Goal: Find specific page/section

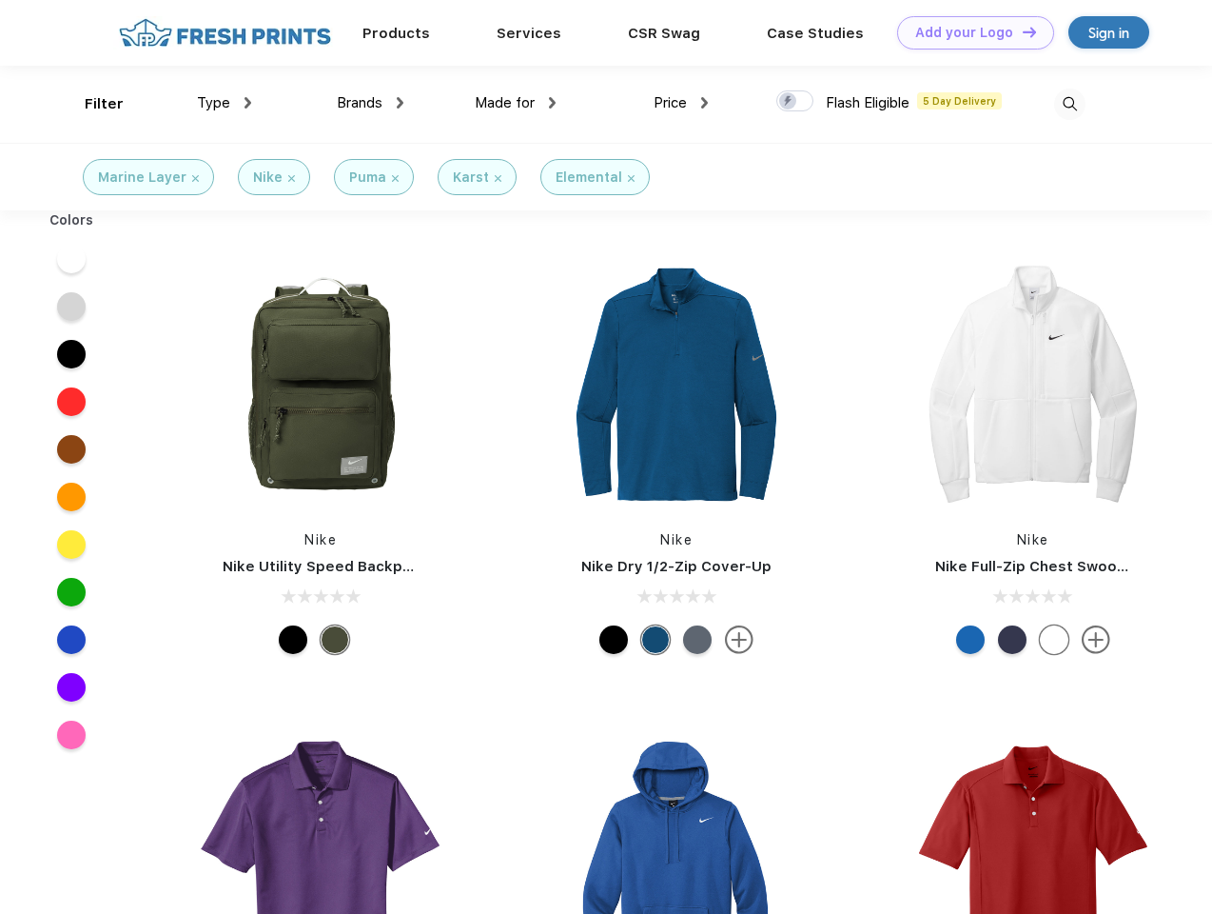
scroll to position [1, 0]
click at [969, 32] on link "Add your Logo Design Tool" at bounding box center [975, 32] width 157 height 33
click at [0, 0] on div "Design Tool" at bounding box center [0, 0] width 0 height 0
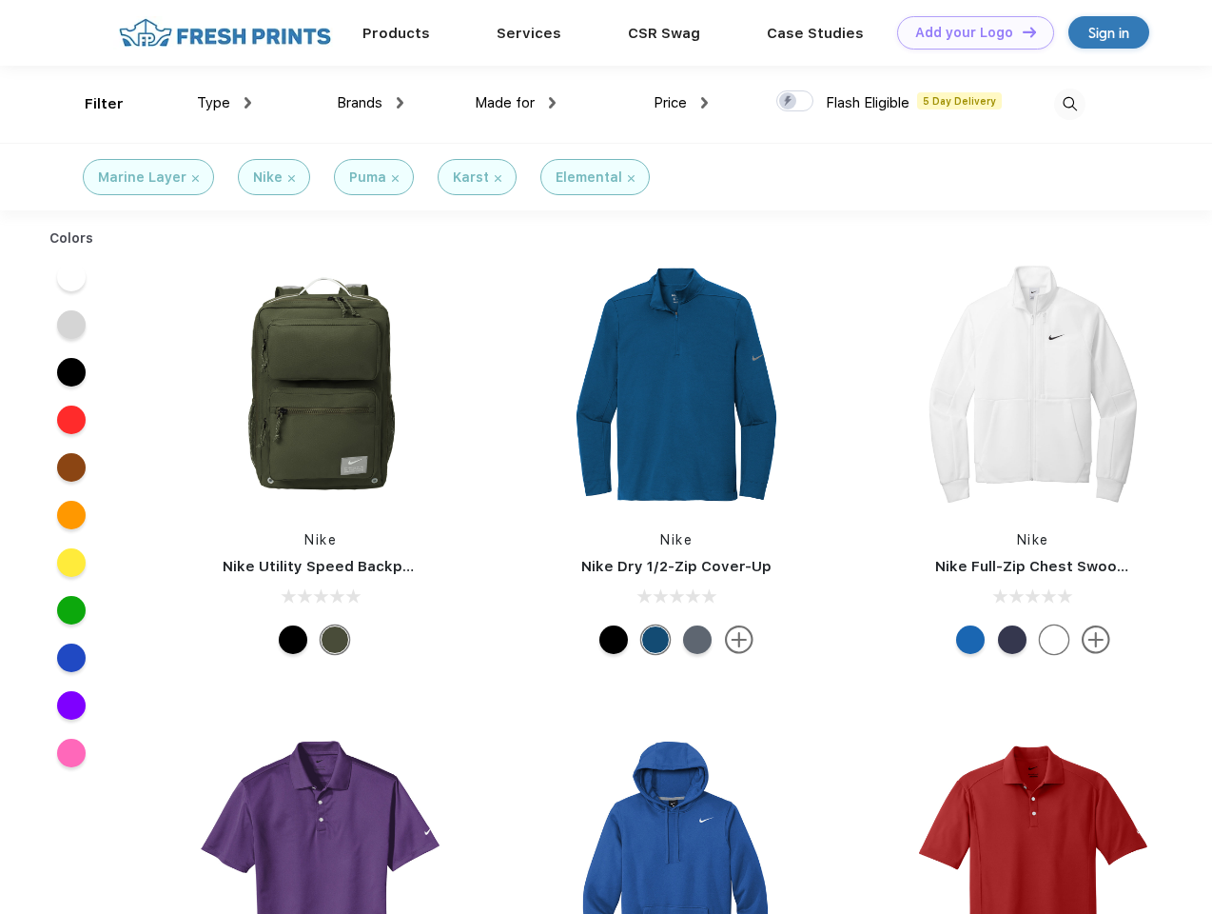
click at [1021, 31] on link "Add your Logo Design Tool" at bounding box center [975, 32] width 157 height 33
click at [91, 104] on div "Filter" at bounding box center [104, 104] width 39 height 22
click at [225, 103] on span "Type" at bounding box center [213, 102] width 33 height 17
click at [370, 103] on span "Brands" at bounding box center [360, 102] width 46 height 17
click at [516, 103] on span "Made for" at bounding box center [505, 102] width 60 height 17
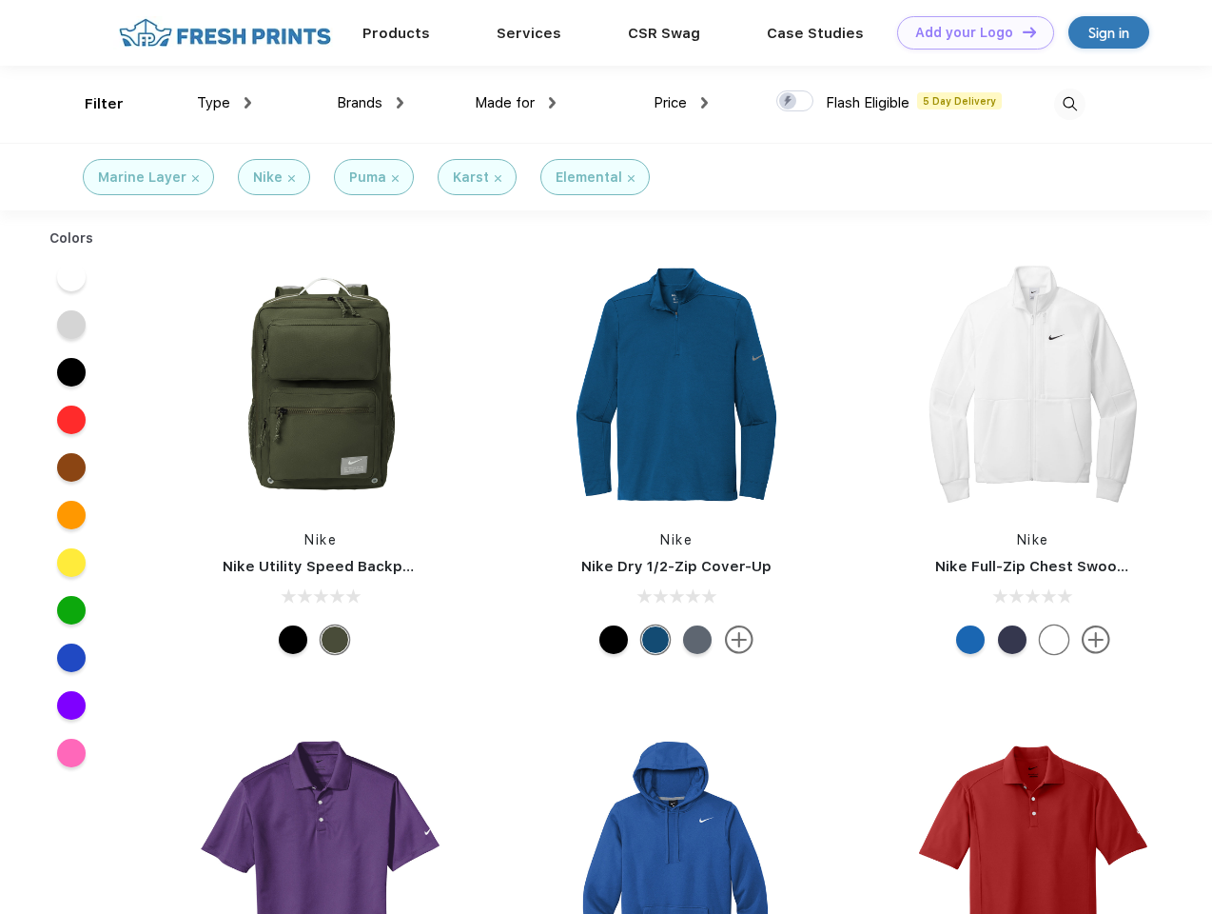
click at [681, 103] on span "Price" at bounding box center [670, 102] width 33 height 17
click at [796, 102] on div at bounding box center [795, 100] width 37 height 21
click at [789, 102] on input "checkbox" at bounding box center [783, 95] width 12 height 12
click at [1070, 104] on img at bounding box center [1069, 104] width 31 height 31
